Goal: Task Accomplishment & Management: Manage account settings

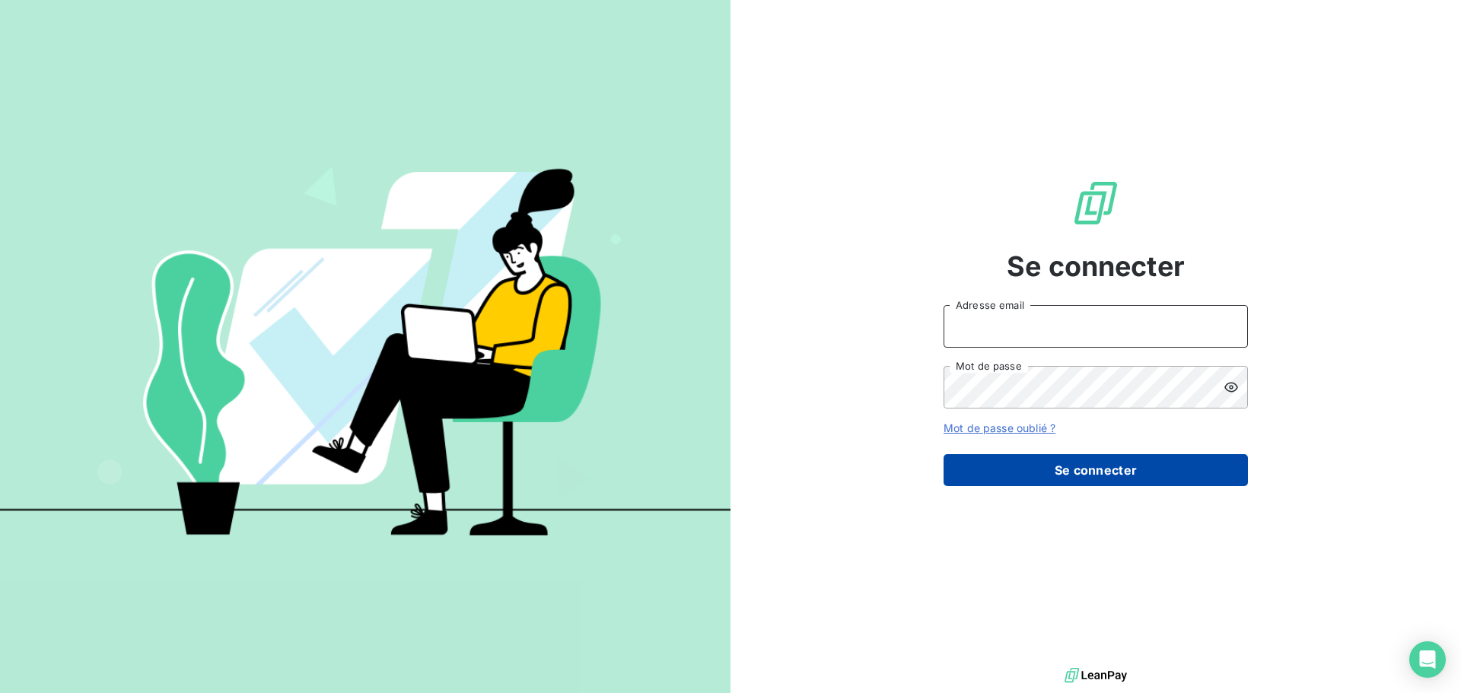
type input "[EMAIL_ADDRESS][DOMAIN_NAME]"
click at [1187, 460] on button "Se connecter" at bounding box center [1096, 470] width 304 height 32
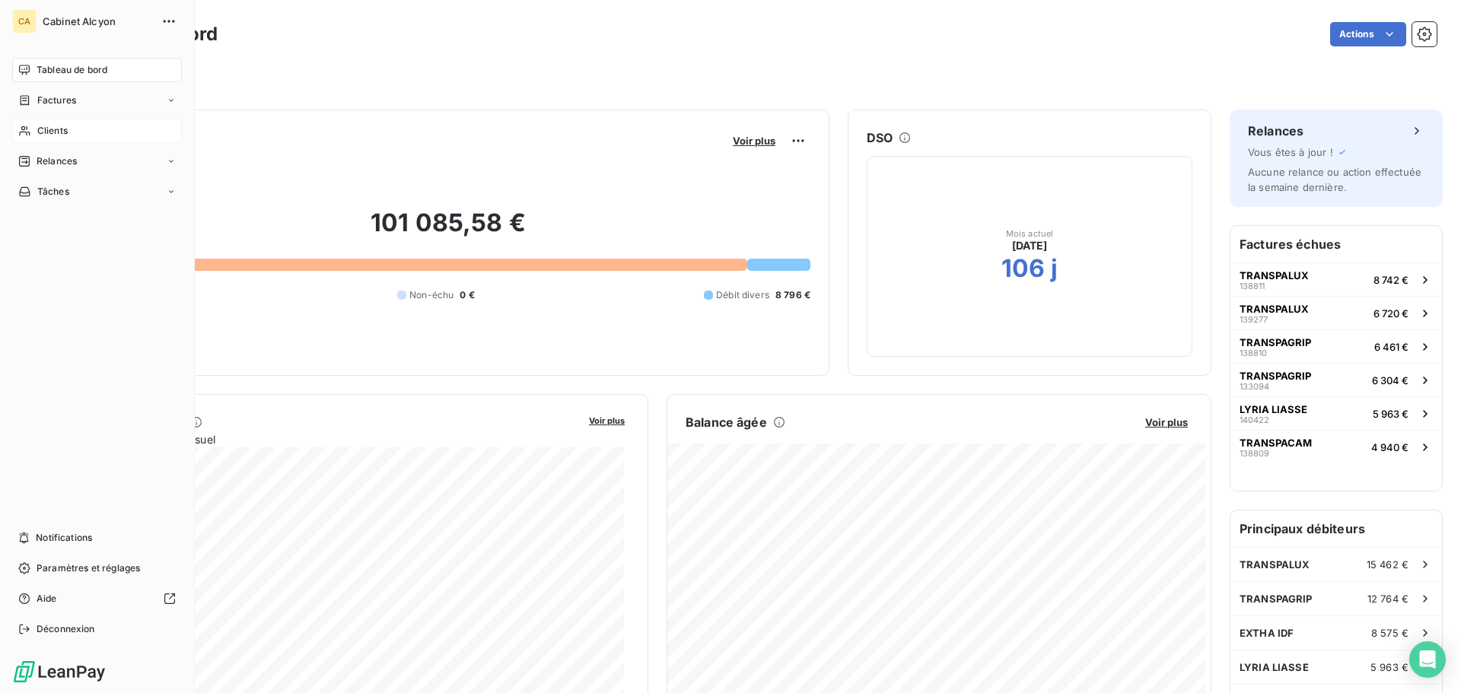
click at [30, 132] on icon at bounding box center [24, 131] width 13 height 12
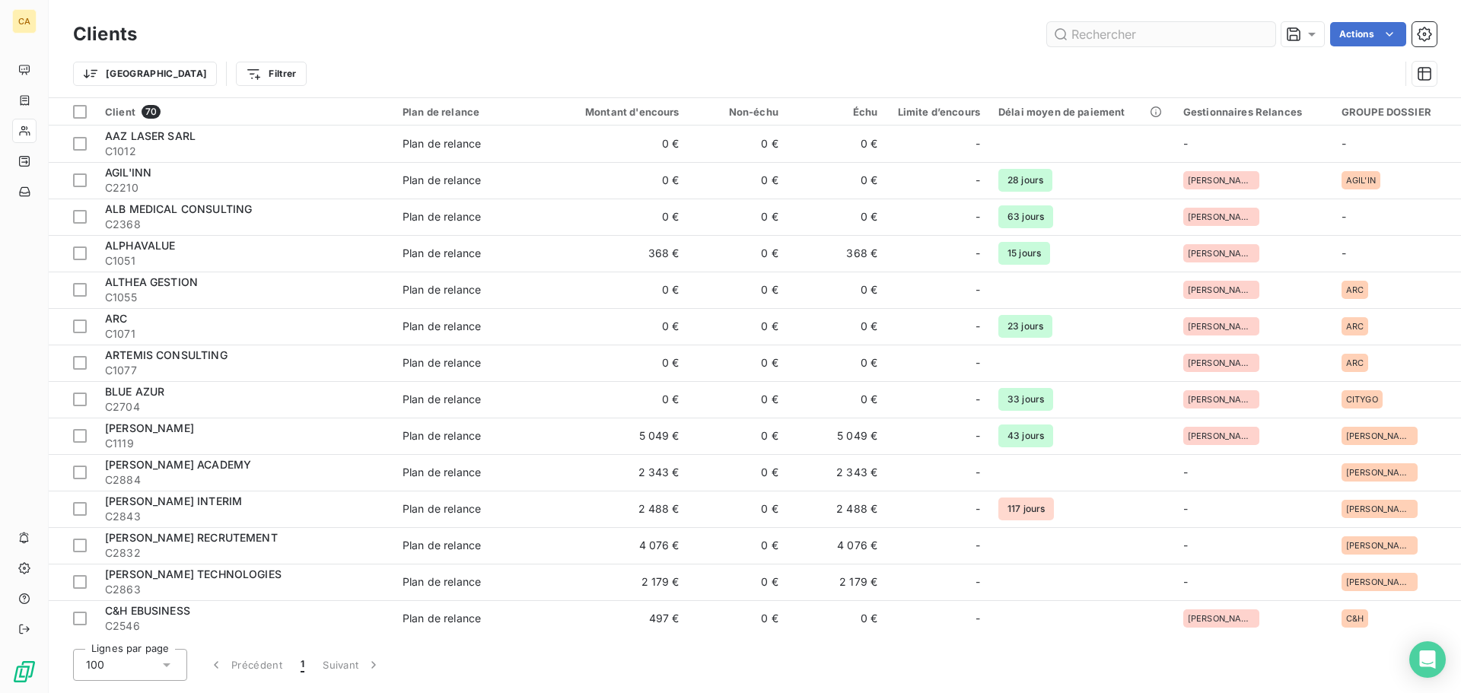
click at [1173, 33] on input "text" at bounding box center [1161, 34] width 228 height 24
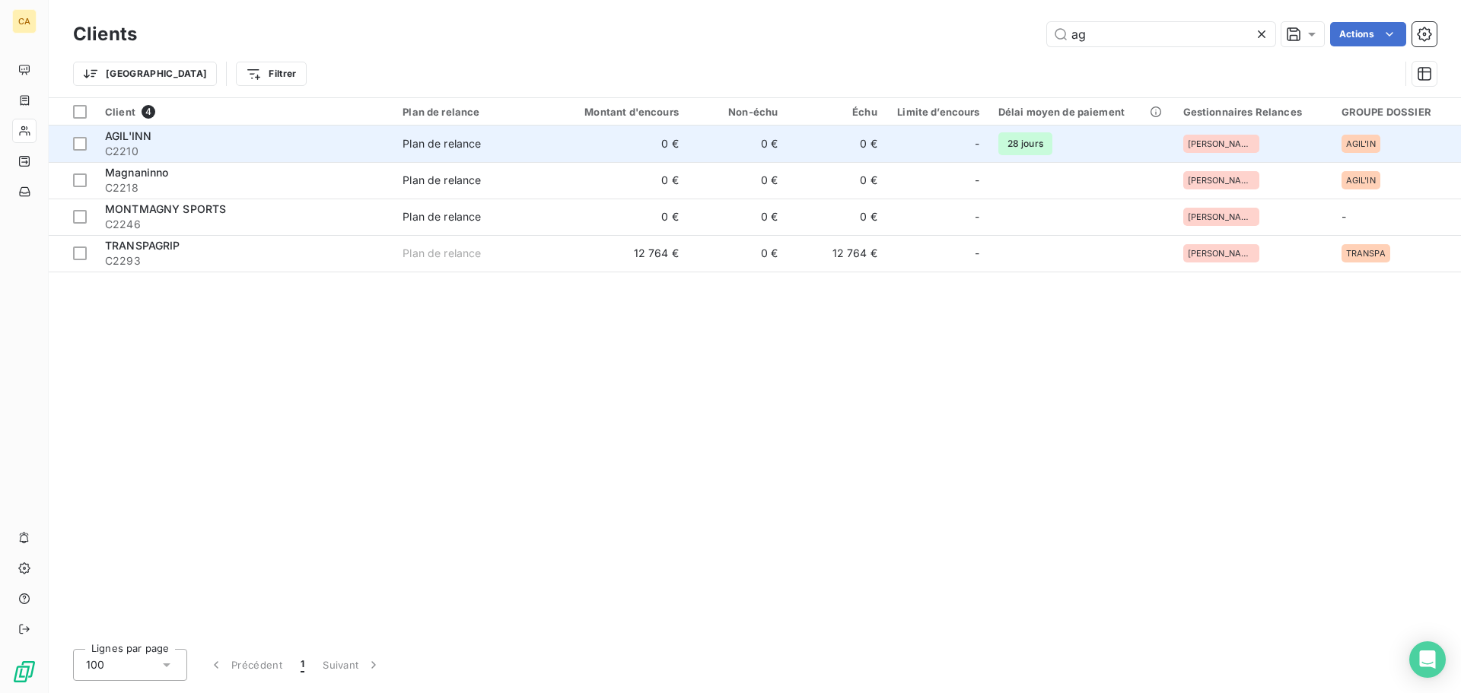
type input "ag"
click at [308, 157] on span "C2210" at bounding box center [244, 151] width 279 height 15
